Goal: Navigation & Orientation: Find specific page/section

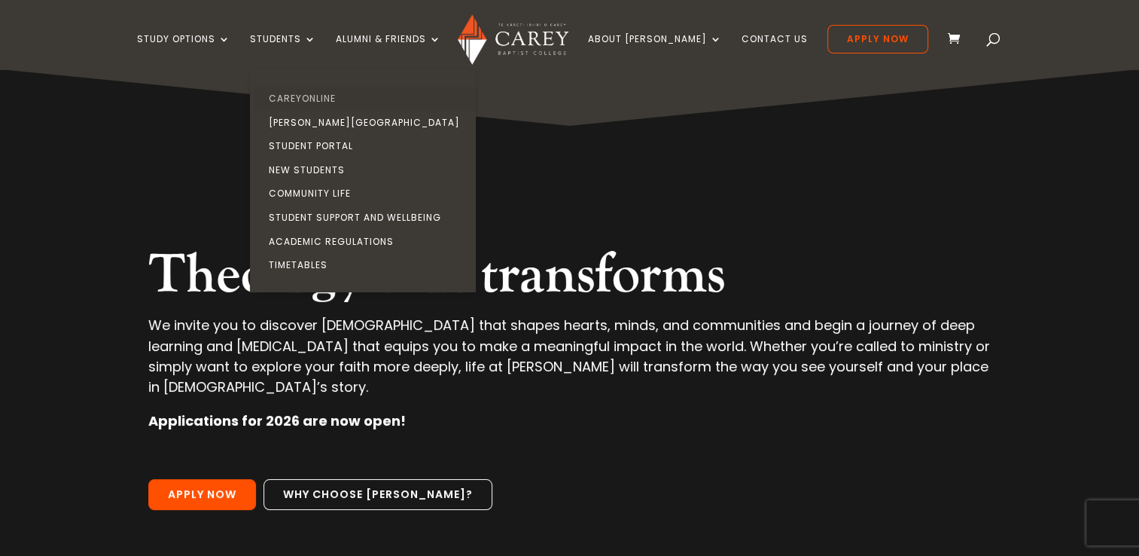
click at [316, 99] on link "CareyOnline" at bounding box center [367, 99] width 226 height 24
click at [316, 100] on link "CareyOnline" at bounding box center [367, 99] width 226 height 24
click at [300, 95] on link "CareyOnline" at bounding box center [367, 99] width 226 height 24
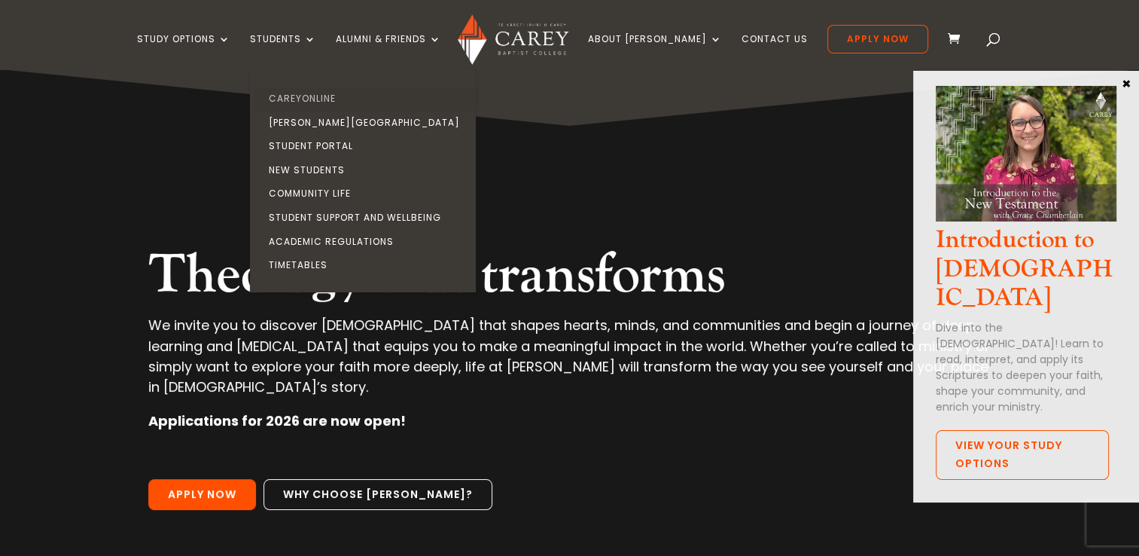
click at [311, 104] on link "CareyOnline" at bounding box center [367, 99] width 226 height 24
